Goal: Information Seeking & Learning: Check status

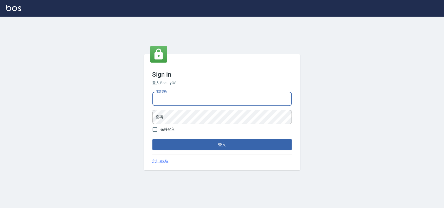
type input "0985335300"
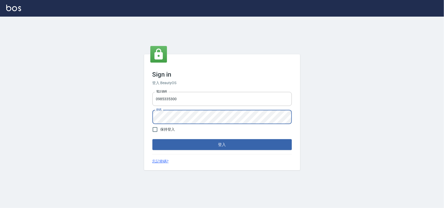
click at [152, 139] on button "登入" at bounding box center [221, 144] width 139 height 11
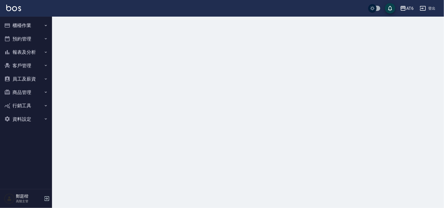
click at [41, 51] on button "報表及分析" at bounding box center [26, 53] width 48 height 14
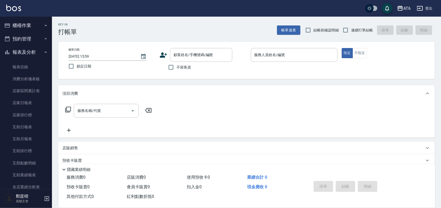
scroll to position [65, 0]
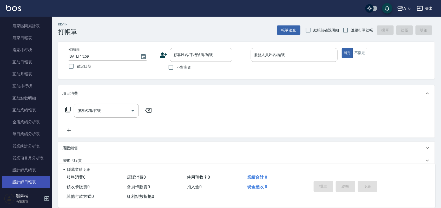
click at [29, 185] on link "設計師日報表" at bounding box center [26, 182] width 48 height 12
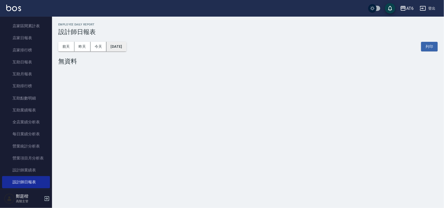
click at [125, 48] on button "[DATE]" at bounding box center [116, 47] width 20 height 10
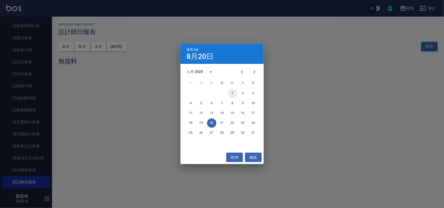
drag, startPoint x: 232, startPoint y: 95, endPoint x: 136, endPoint y: 50, distance: 106.6
click at [233, 95] on button "1" at bounding box center [232, 93] width 9 height 9
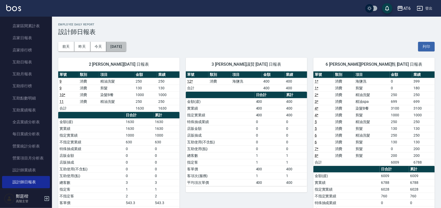
click at [126, 50] on button "[DATE]" at bounding box center [116, 47] width 20 height 10
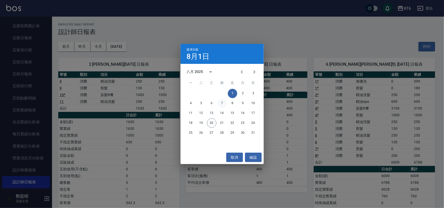
click at [224, 102] on button "7" at bounding box center [221, 103] width 9 height 9
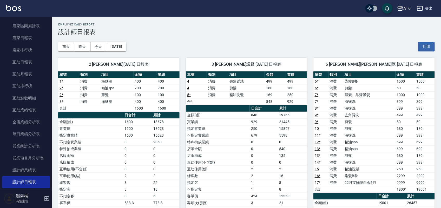
drag, startPoint x: 142, startPoint y: 56, endPoint x: 124, endPoint y: 51, distance: 18.9
click at [124, 51] on div "AT6 [DATE] 設計師日報表 列印時間： [DATE][PHONE_NUMBER]:00 Employee Daily Report 設計師日報表 [D…" at bounding box center [246, 165] width 389 height 297
click at [126, 50] on button "[DATE]" at bounding box center [116, 47] width 20 height 10
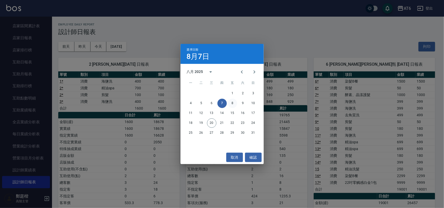
click at [229, 104] on button "8" at bounding box center [232, 103] width 9 height 9
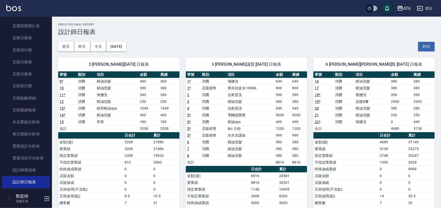
click at [124, 52] on div "2 [PERSON_NAME][DATE] 日報表 單號 類別 項目 金額 業績 9 * 消費 精油洗髮 400 400 10 消費 精油洗髮 380 380…" at bounding box center [116, 166] width 128 height 229
click at [126, 47] on button "[DATE]" at bounding box center [116, 47] width 20 height 10
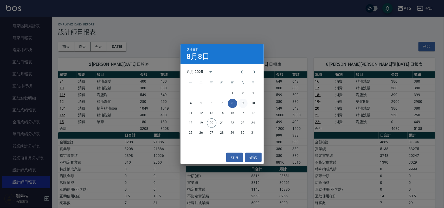
click at [245, 104] on button "9" at bounding box center [242, 103] width 9 height 9
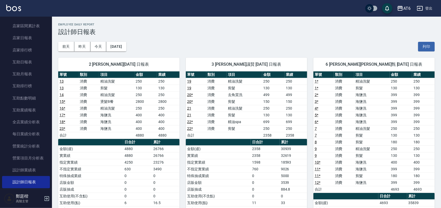
click at [126, 46] on button "[DATE]" at bounding box center [116, 47] width 20 height 10
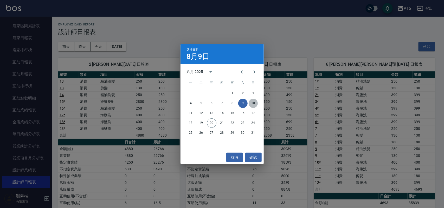
click at [253, 99] on button "10" at bounding box center [253, 103] width 9 height 9
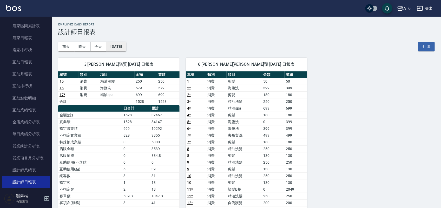
click at [126, 50] on button "[DATE]" at bounding box center [116, 47] width 20 height 10
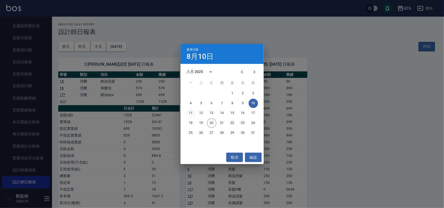
click at [189, 115] on button "11" at bounding box center [190, 113] width 9 height 9
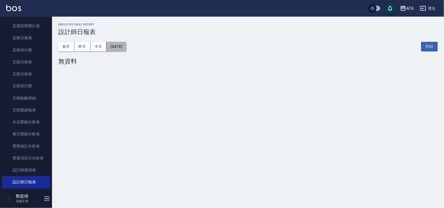
click at [124, 43] on button "[DATE]" at bounding box center [116, 47] width 20 height 10
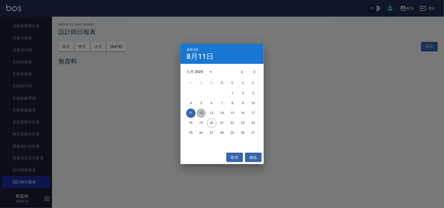
click at [200, 111] on button "12" at bounding box center [201, 113] width 9 height 9
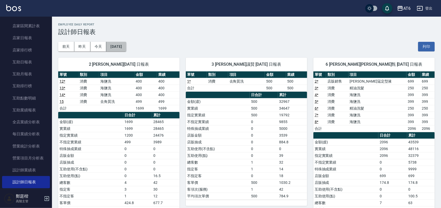
click at [124, 46] on button "[DATE]" at bounding box center [116, 47] width 20 height 10
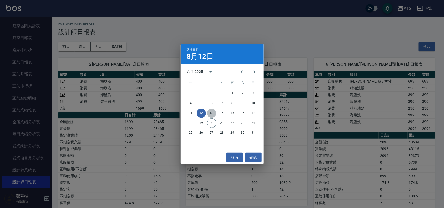
click at [210, 113] on button "13" at bounding box center [211, 113] width 9 height 9
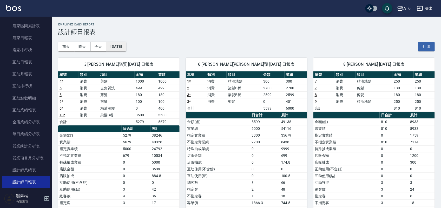
click at [126, 50] on button "[DATE]" at bounding box center [116, 47] width 20 height 10
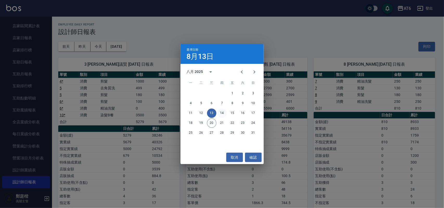
click at [222, 110] on button "14" at bounding box center [221, 113] width 9 height 9
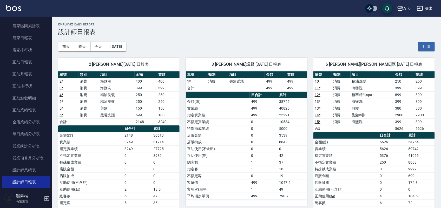
click at [126, 47] on button "[DATE]" at bounding box center [116, 47] width 20 height 10
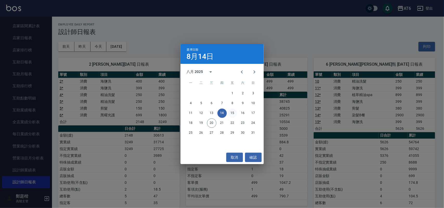
click at [234, 112] on button "15" at bounding box center [232, 113] width 9 height 9
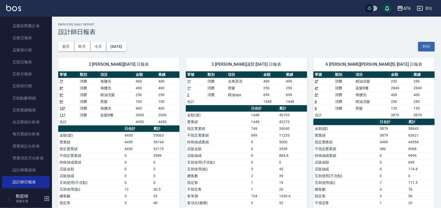
click at [119, 49] on button "[DATE]" at bounding box center [116, 47] width 20 height 10
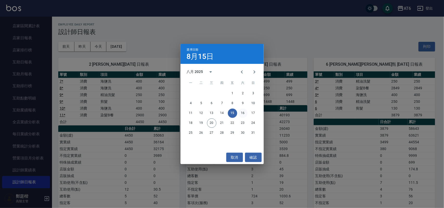
click at [244, 112] on button "16" at bounding box center [242, 113] width 9 height 9
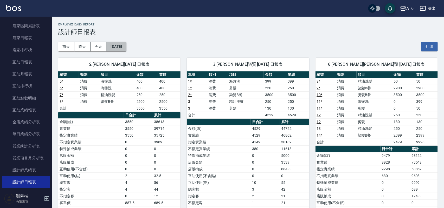
click at [121, 44] on button "[DATE]" at bounding box center [116, 47] width 20 height 10
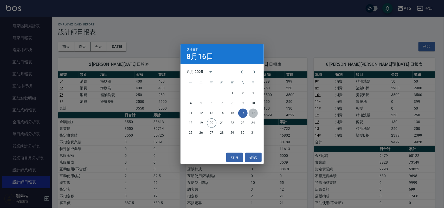
click at [250, 110] on button "17" at bounding box center [253, 113] width 9 height 9
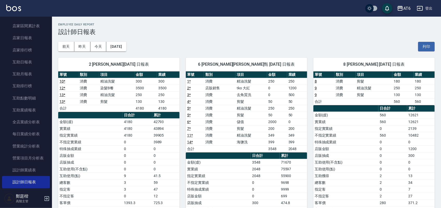
click at [133, 52] on div "2 SUN [PERSON_NAME][DATE] 日報表 單號 類別 項目 金額 業績 10 * 消費 精油洗髮 300 300 12 * 消費 染髮B餐 …" at bounding box center [116, 160] width 128 height 216
click at [126, 47] on button "[DATE]" at bounding box center [116, 47] width 20 height 10
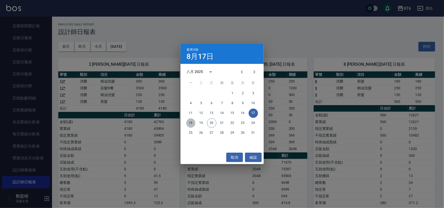
click at [192, 124] on button "18" at bounding box center [190, 123] width 9 height 9
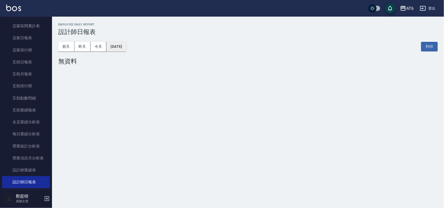
click at [126, 51] on button "[DATE]" at bounding box center [116, 47] width 20 height 10
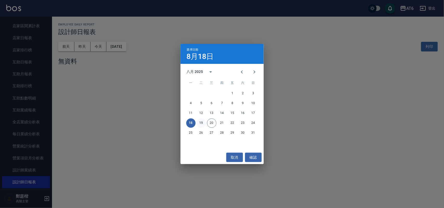
click at [202, 125] on button "19" at bounding box center [201, 123] width 9 height 9
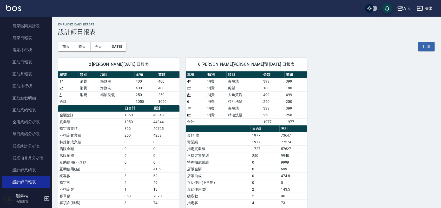
click at [425, 11] on button "登出" at bounding box center [425, 9] width 20 height 10
